Goal: Task Accomplishment & Management: Use online tool/utility

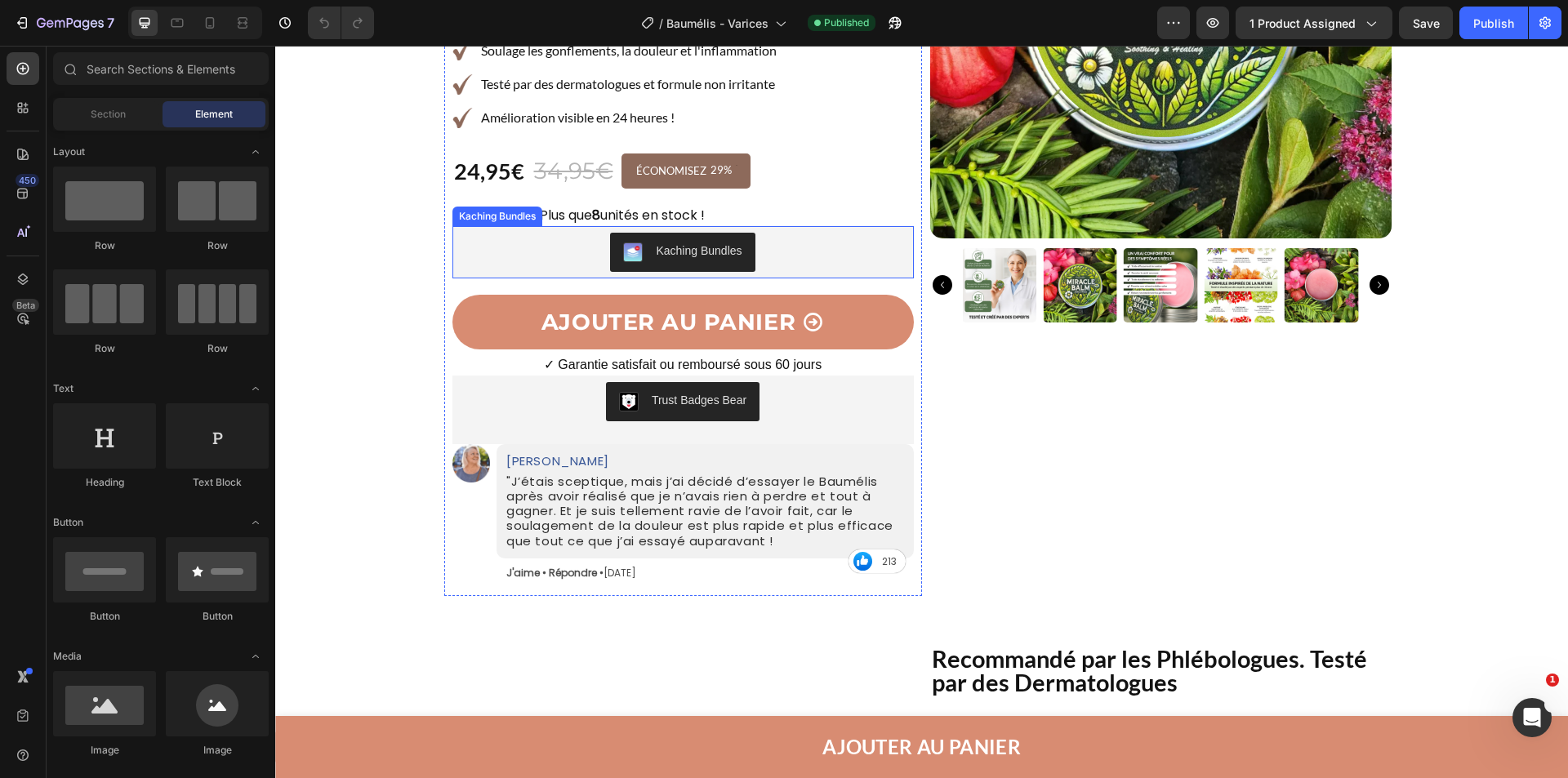
scroll to position [408, 0]
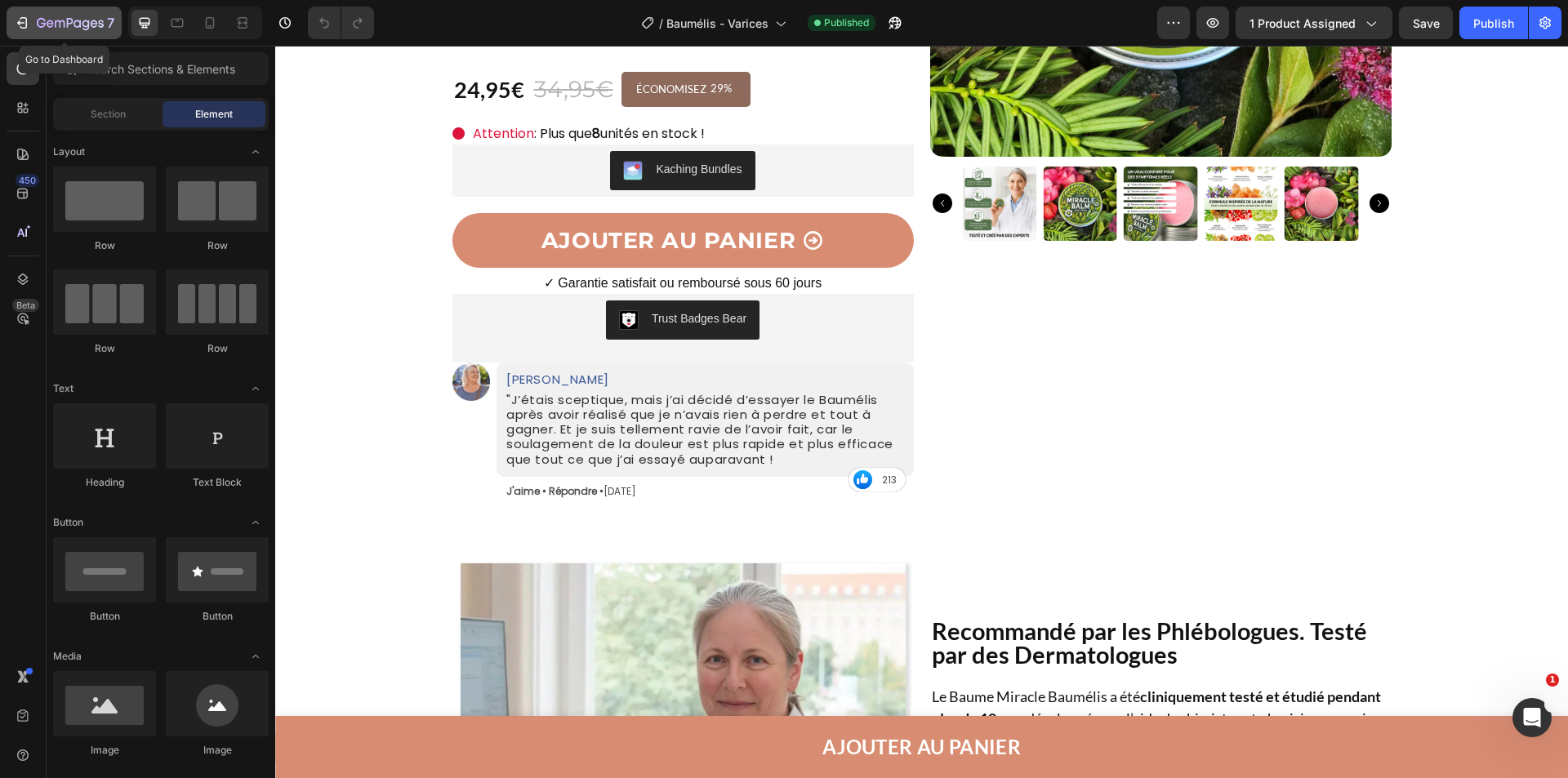
click at [79, 23] on icon "button" at bounding box center [71, 24] width 67 height 14
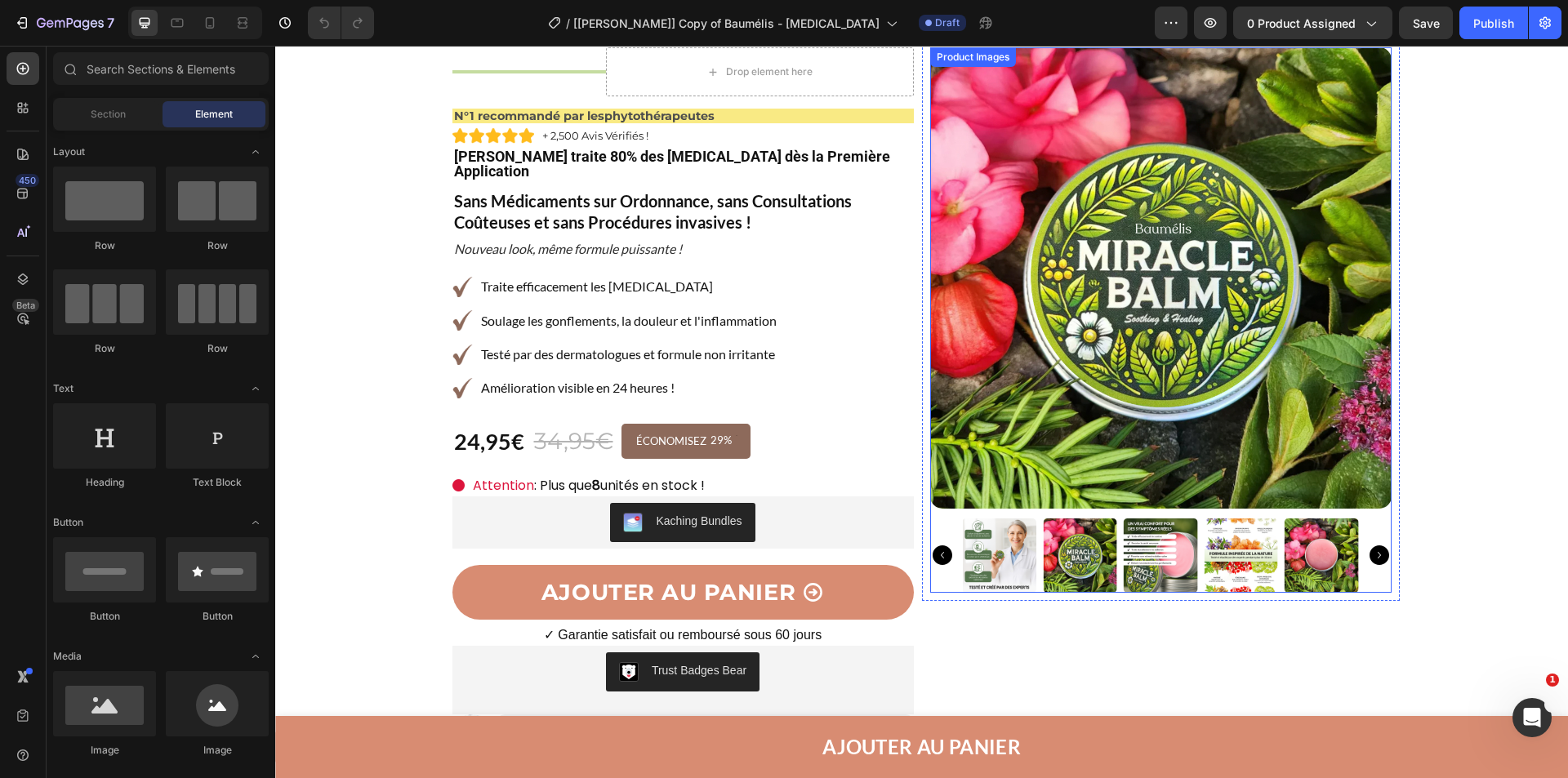
scroll to position [245, 0]
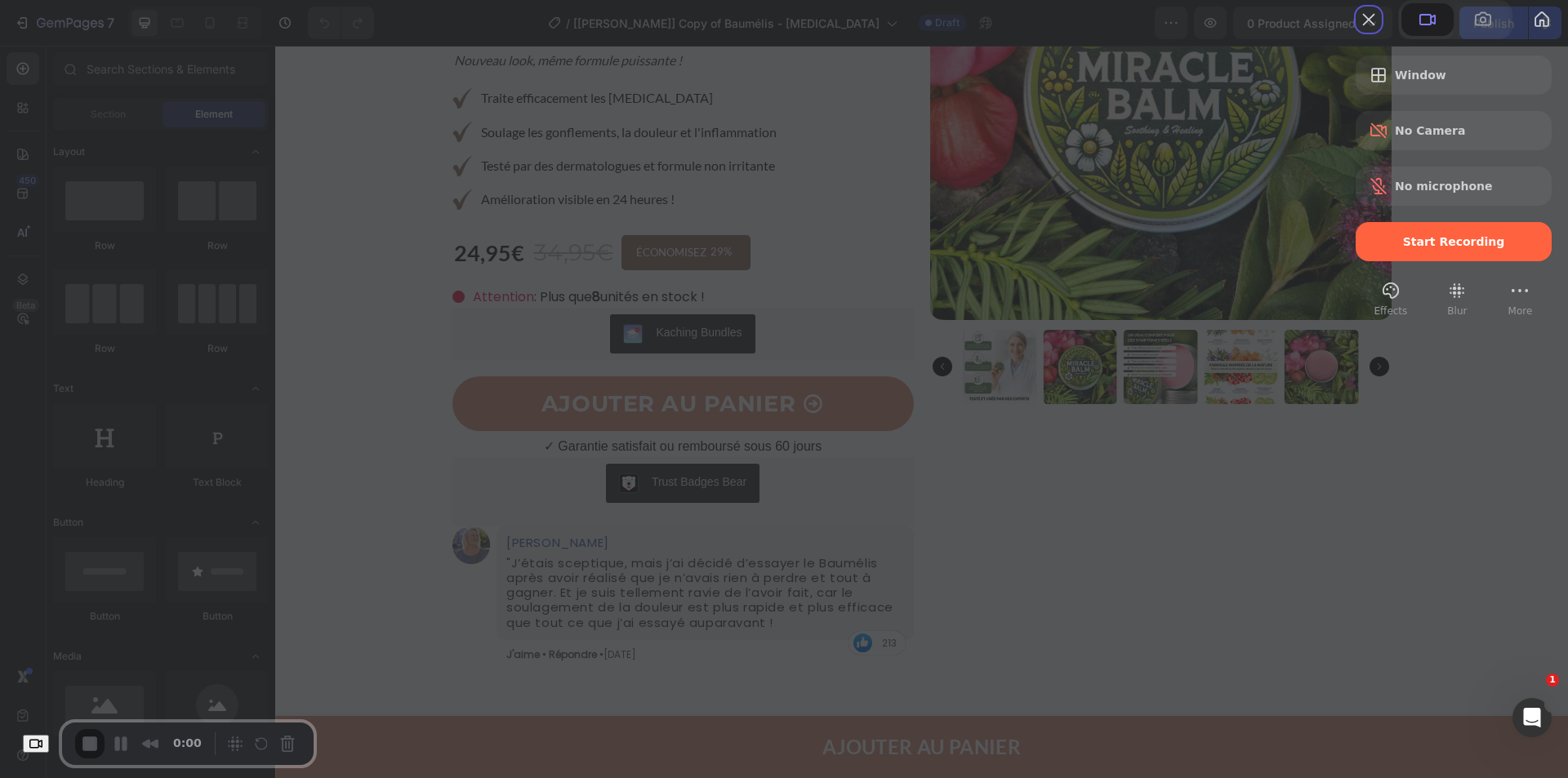
click at [1387, 248] on span "Start Recording" at bounding box center [1454, 241] width 170 height 13
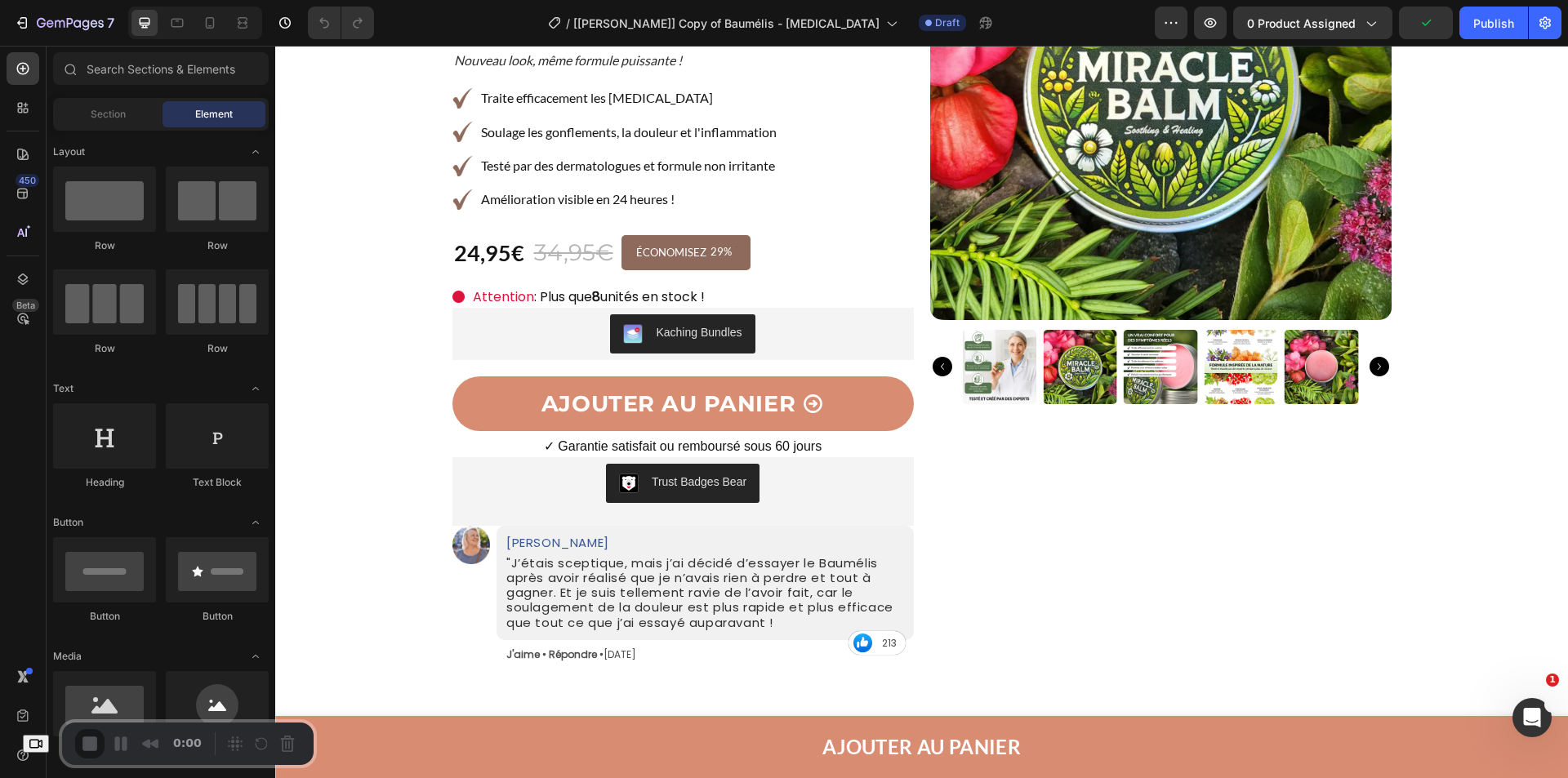
click at [555, 464] on div "Trust Badges Bear" at bounding box center [682, 483] width 448 height 39
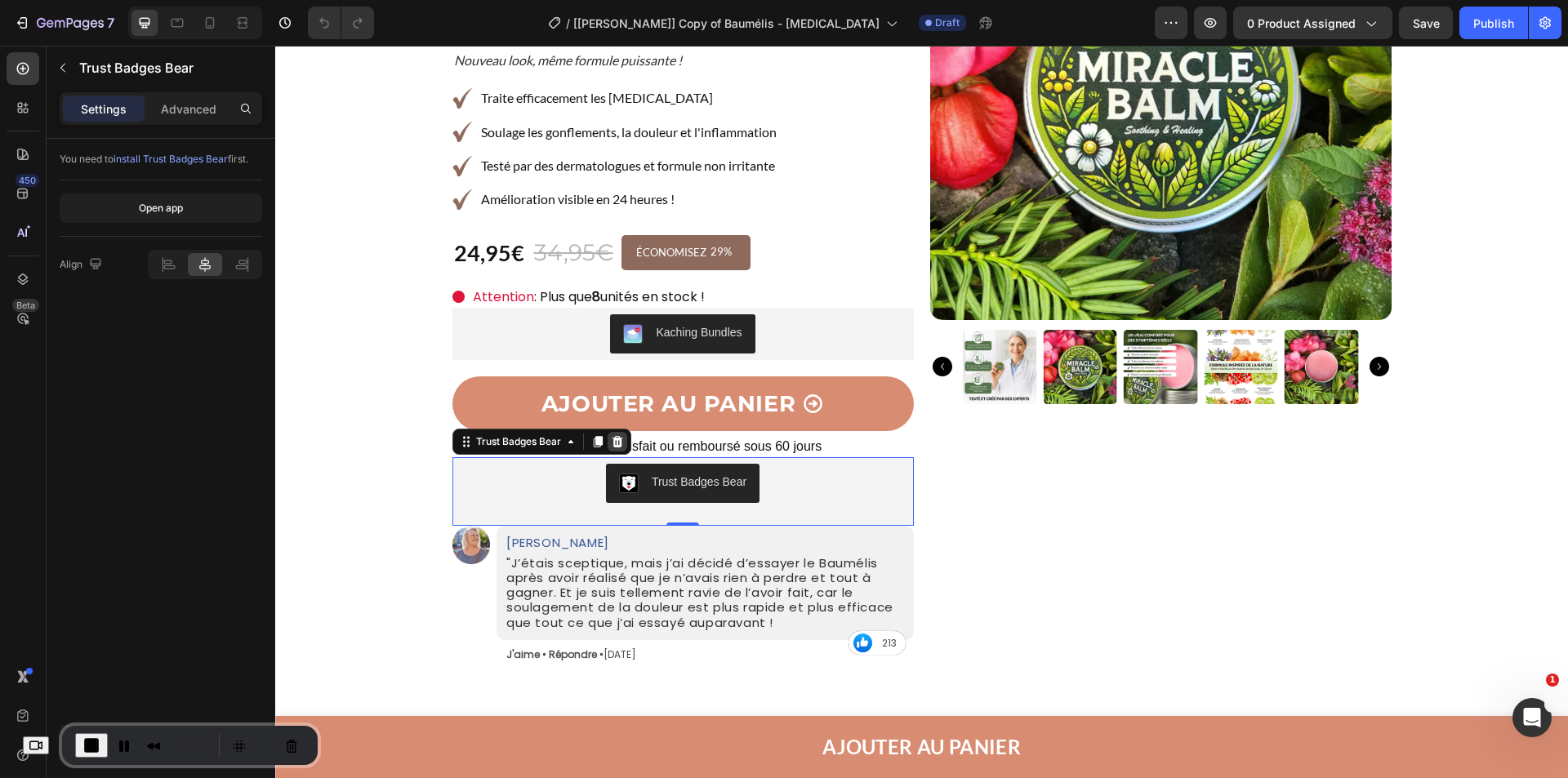
click at [616, 435] on icon at bounding box center [617, 441] width 13 height 13
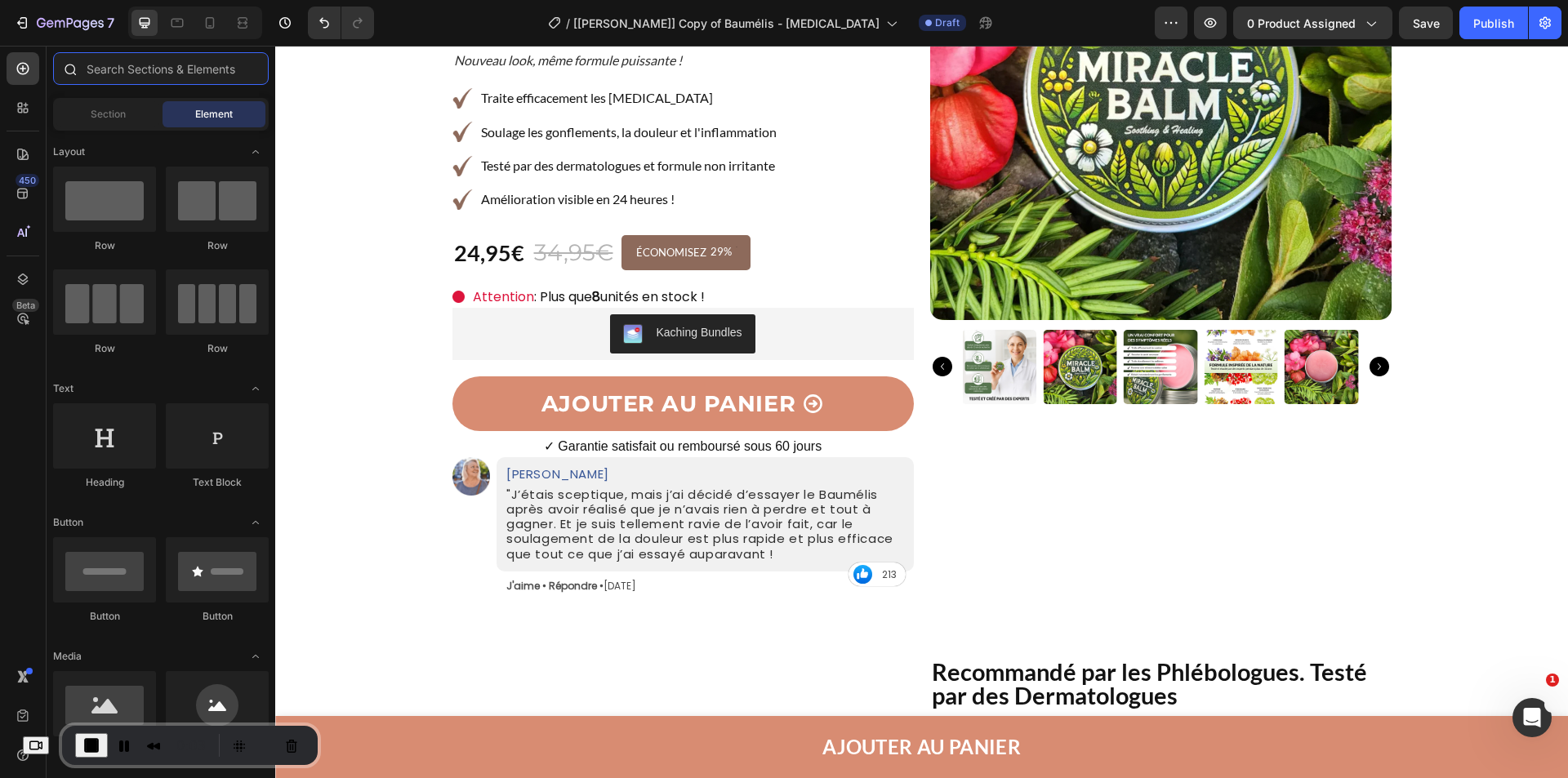
click at [181, 63] on input "text" at bounding box center [161, 69] width 216 height 33
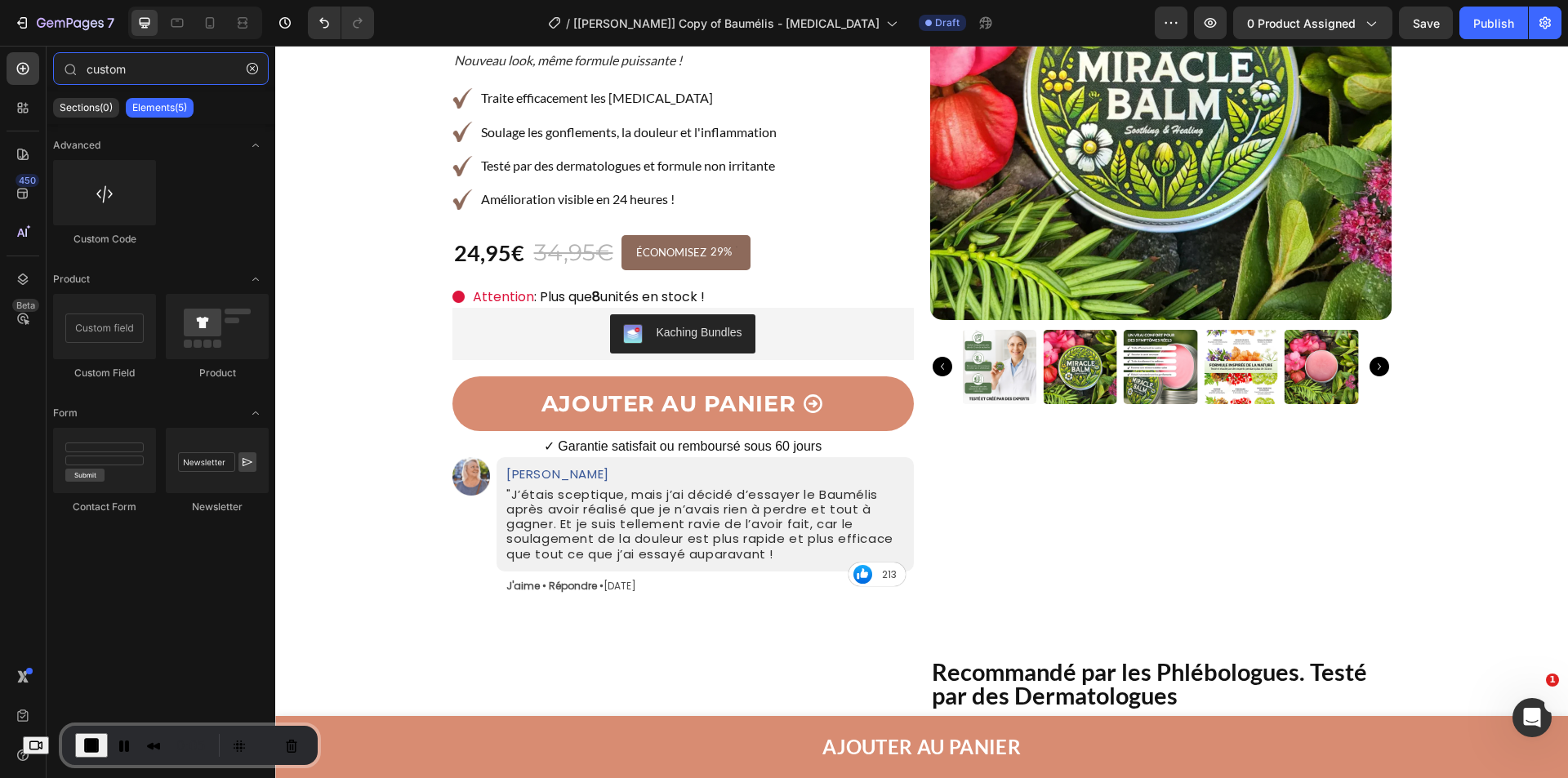
type input "custom"
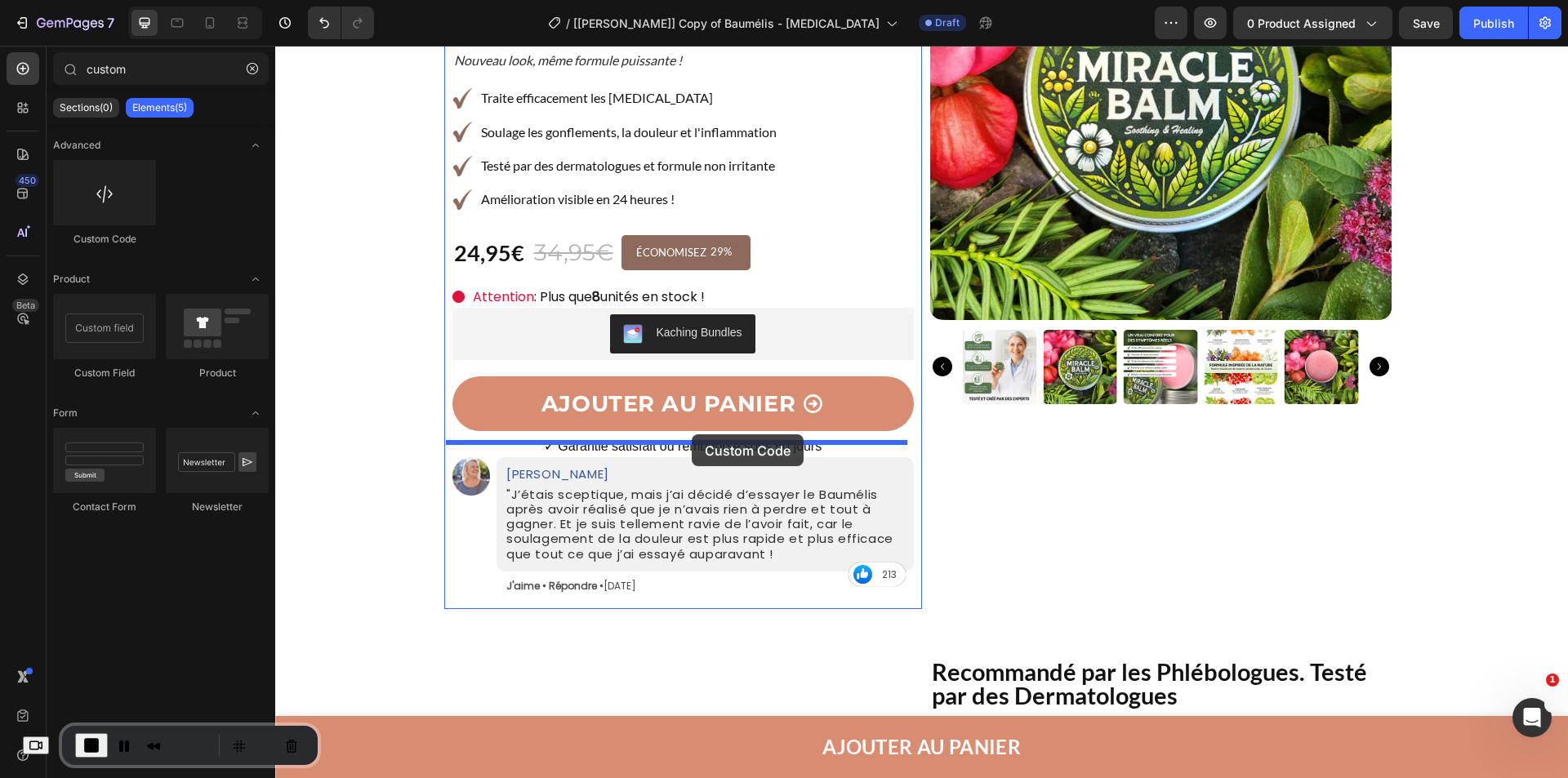
drag, startPoint x: 439, startPoint y: 299, endPoint x: 692, endPoint y: 434, distance: 286.8
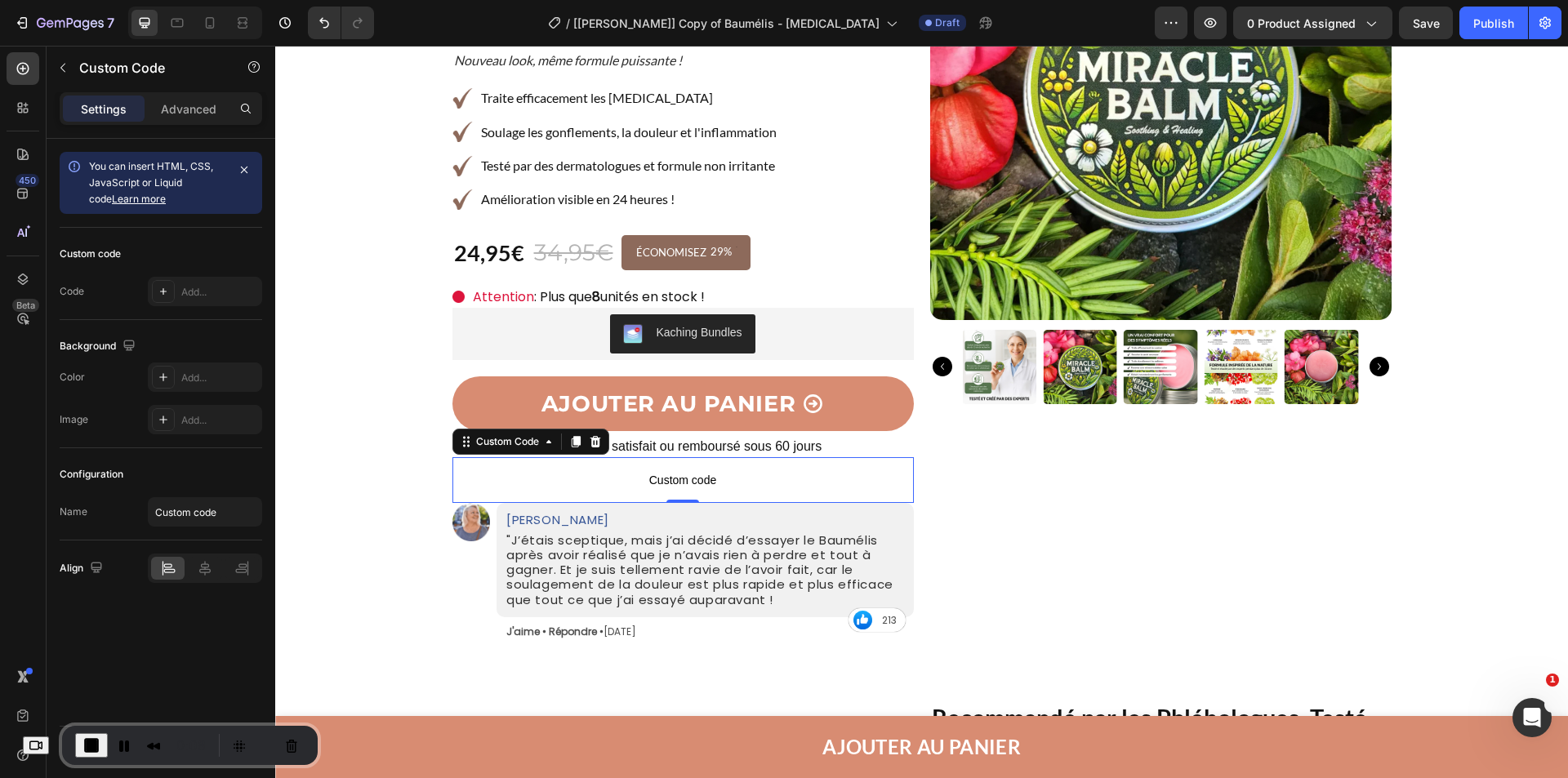
click at [599, 471] on span "Custom code" at bounding box center [683, 480] width 461 height 20
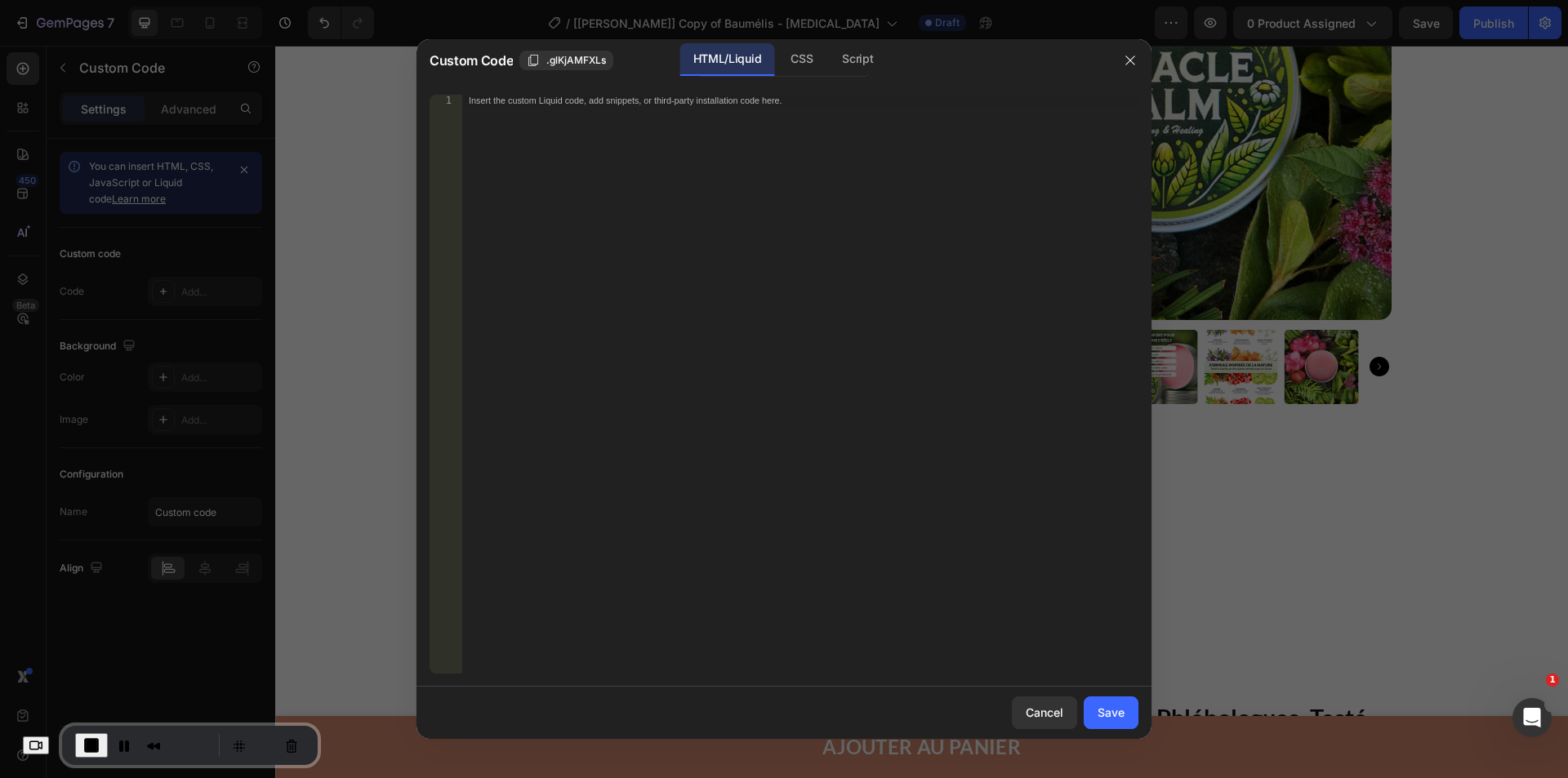
click at [631, 116] on div "Insert the custom Liquid code, add snippets, or third-party installation code h…" at bounding box center [800, 395] width 676 height 602
paste textarea "<div class="ultimate-badges"></div>"
type textarea "<div class="ultimate-badges"></div>"
click at [1120, 712] on div "Save" at bounding box center [1111, 712] width 27 height 17
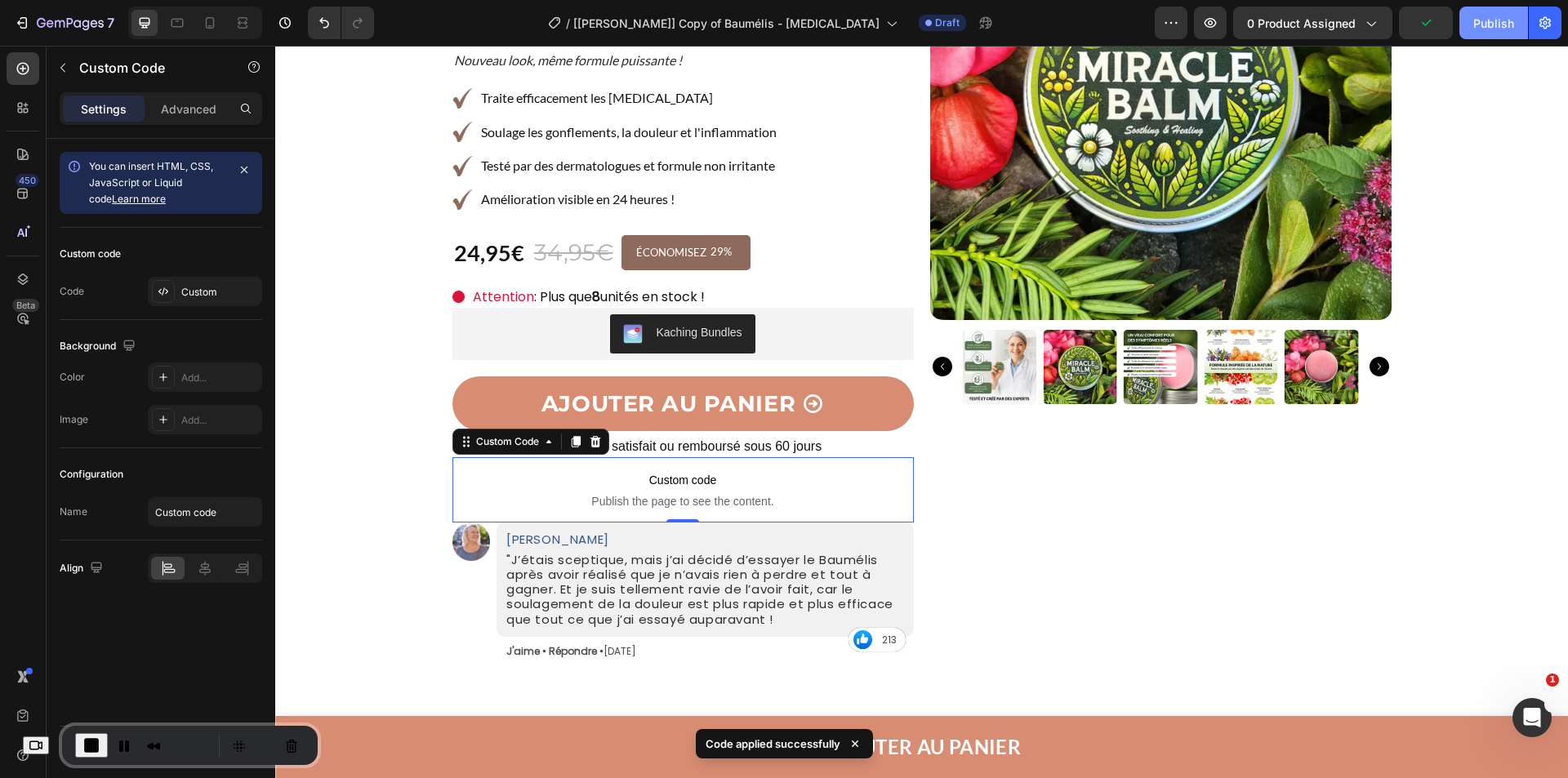
click at [1479, 22] on div "Publish" at bounding box center [1494, 23] width 41 height 17
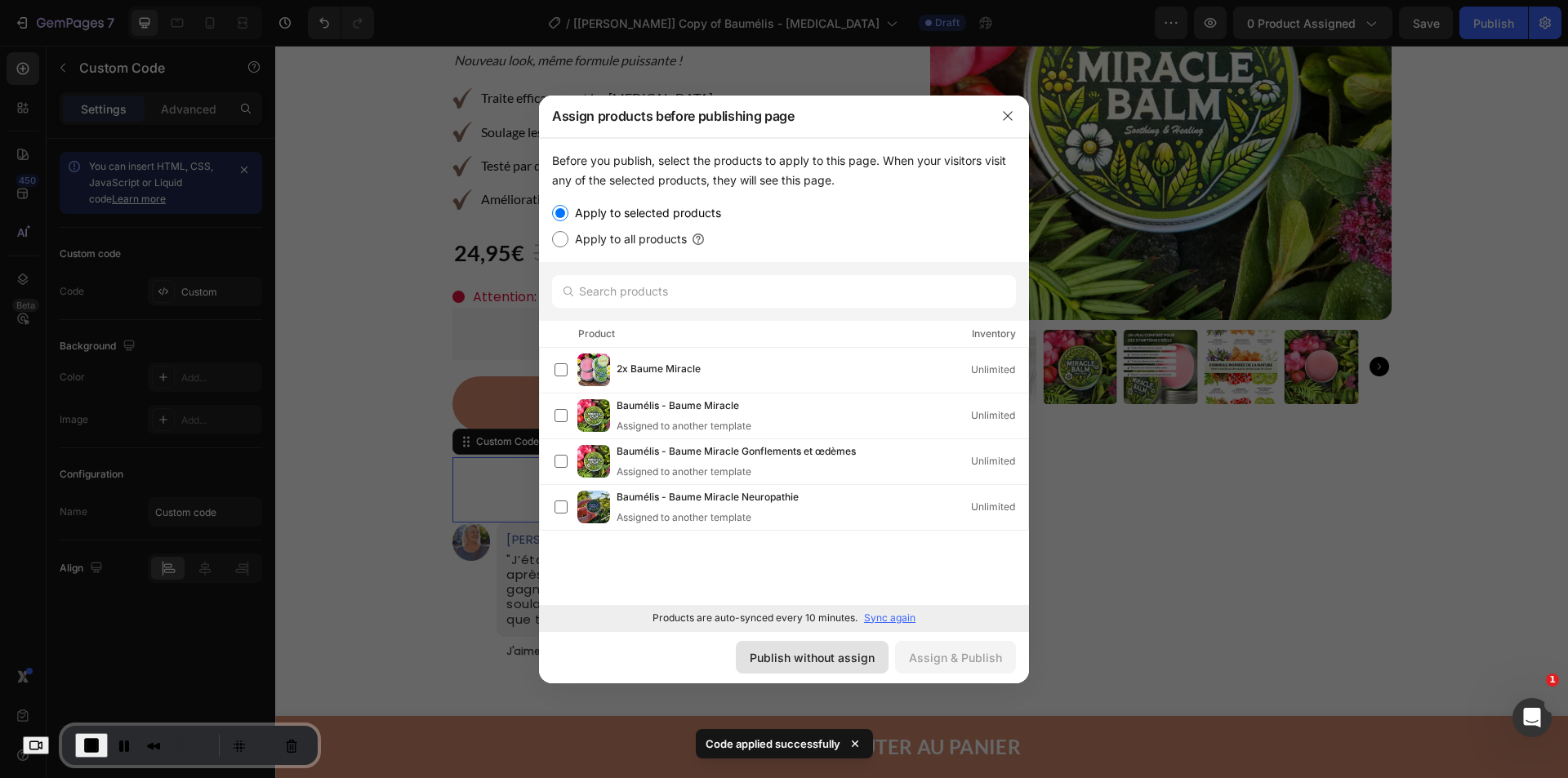
click at [847, 650] on div "Publish without assign" at bounding box center [812, 658] width 125 height 17
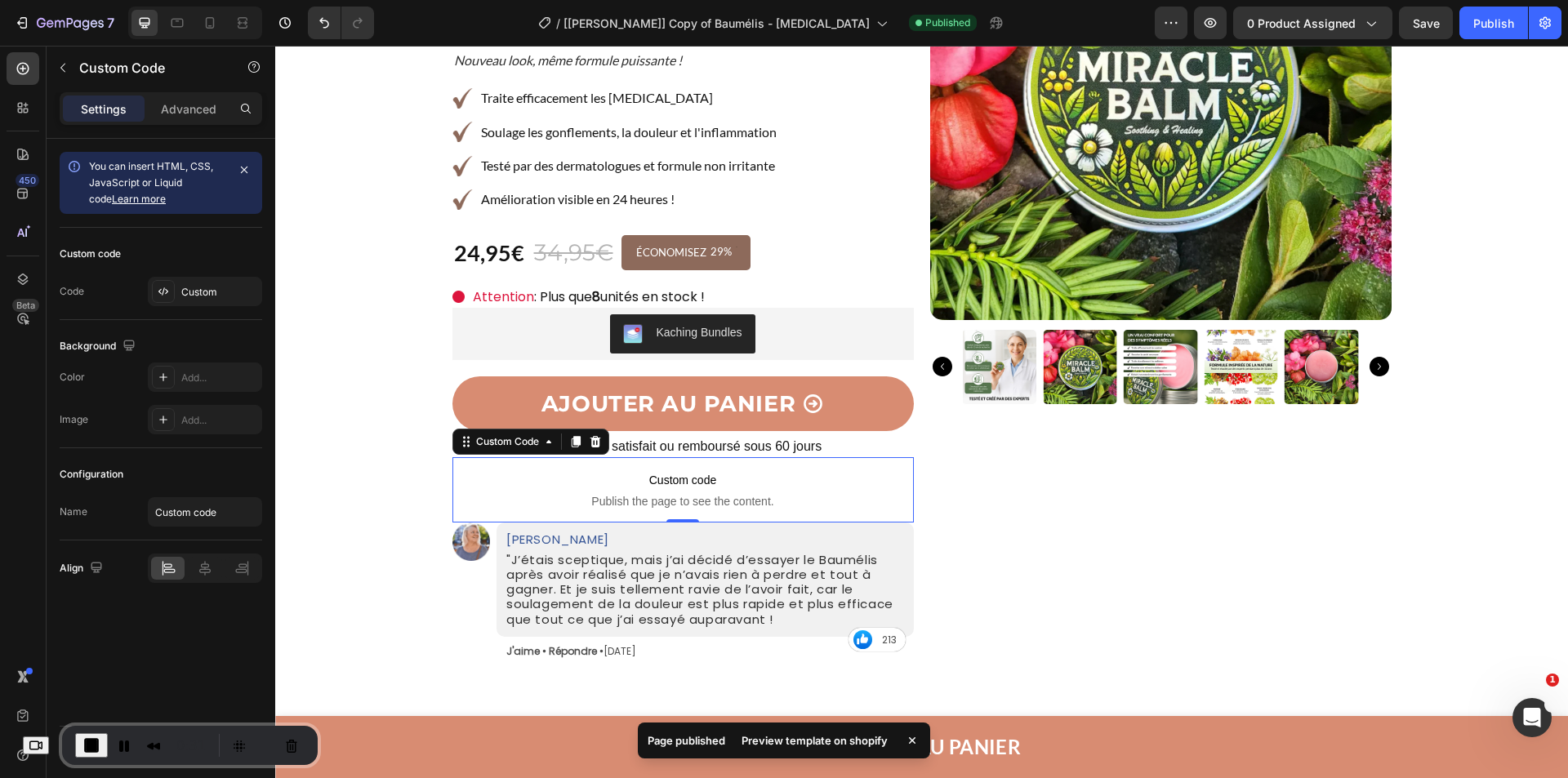
click at [847, 742] on div "Preview template on shopify" at bounding box center [815, 740] width 166 height 22
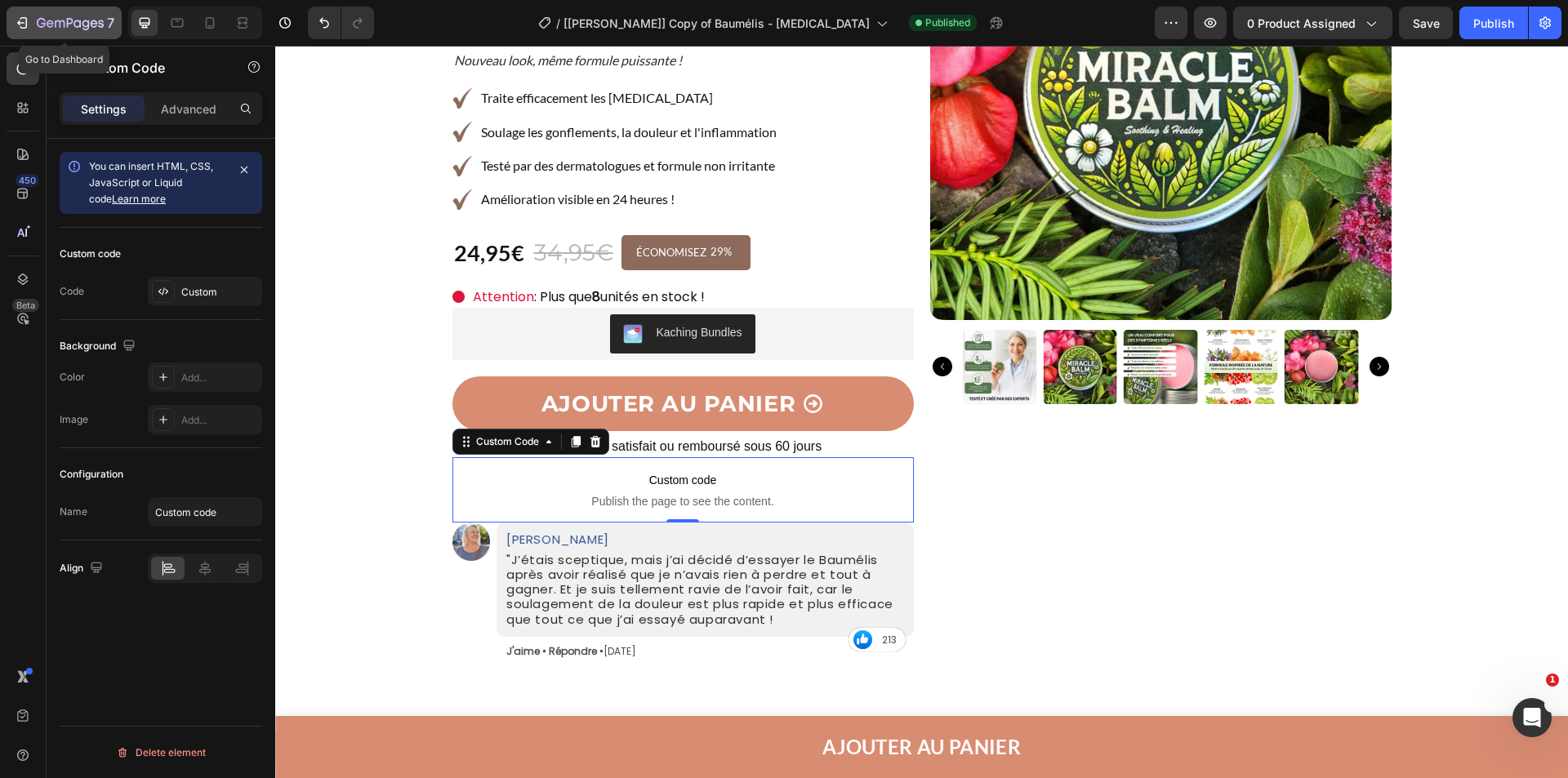
click at [22, 9] on button "7" at bounding box center [64, 23] width 115 height 33
